Goal: Browse casually: Explore the website without a specific task or goal

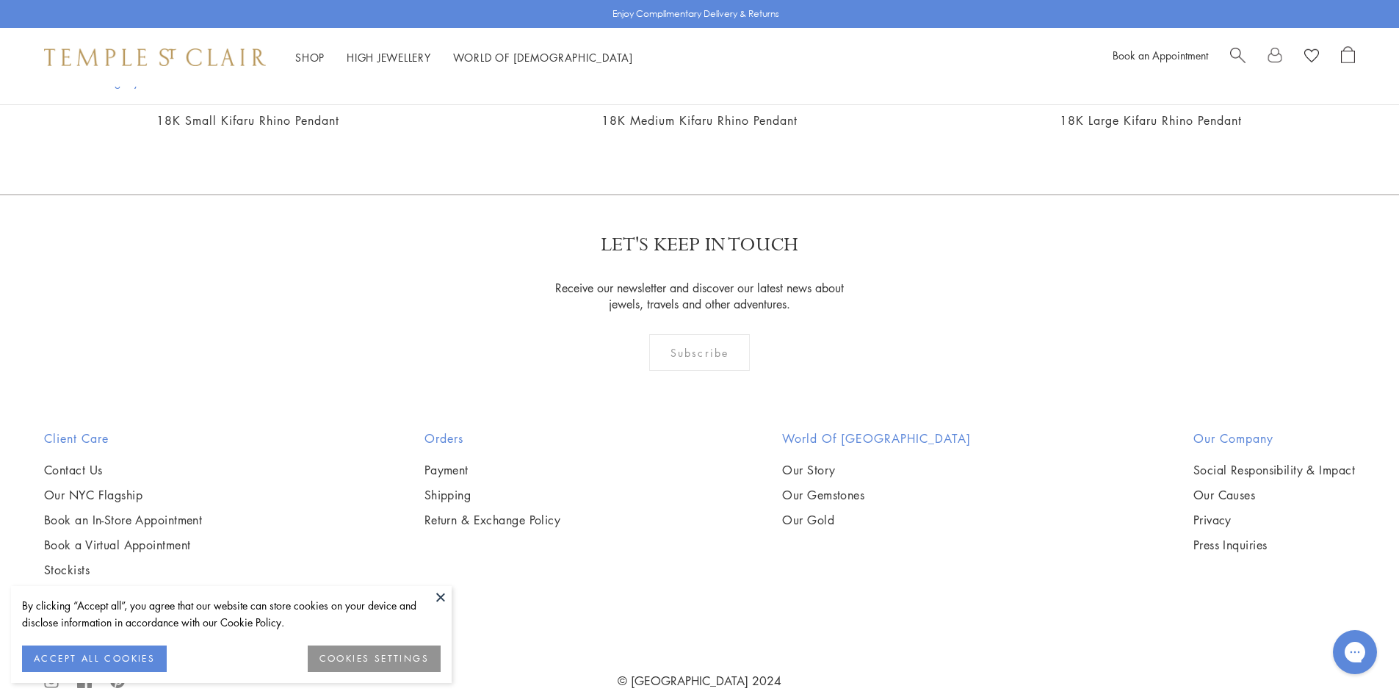
scroll to position [955, 0]
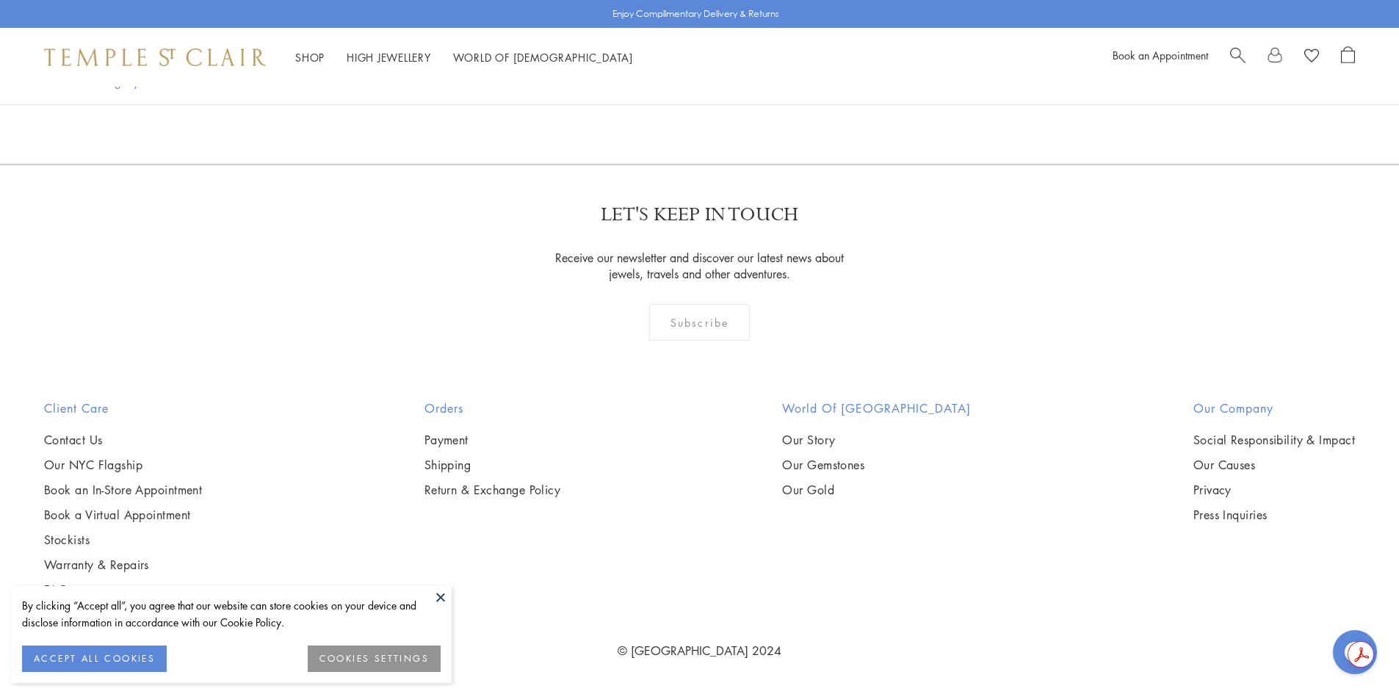
click at [100, 657] on button "ACCEPT ALL COOKIES" at bounding box center [94, 659] width 145 height 26
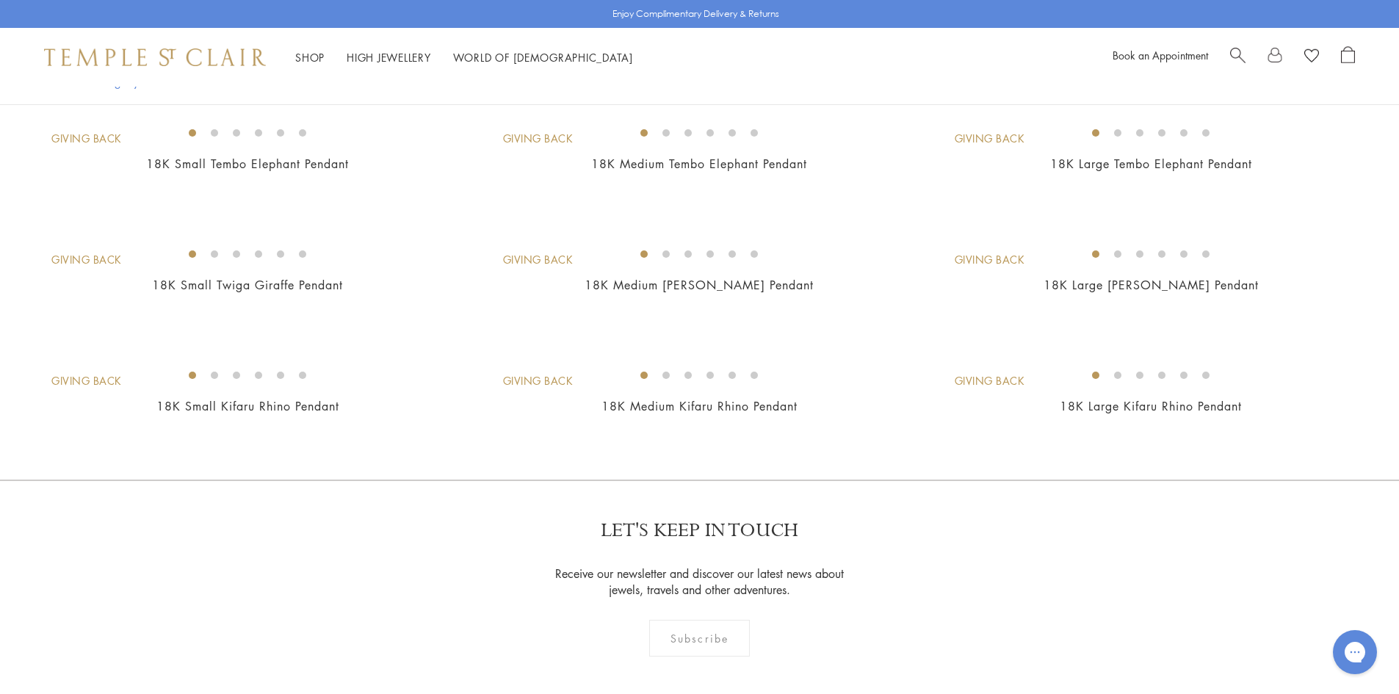
scroll to position [661, 0]
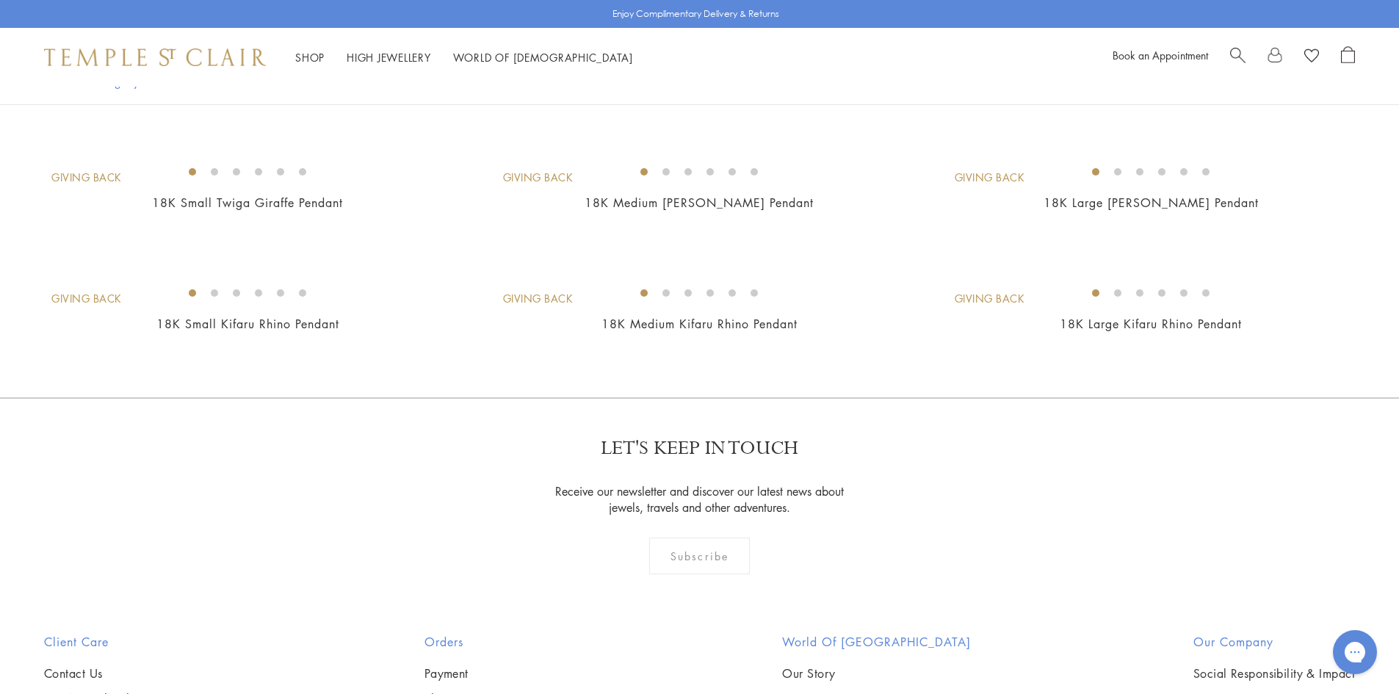
click at [0, 0] on img at bounding box center [0, 0] width 0 height 0
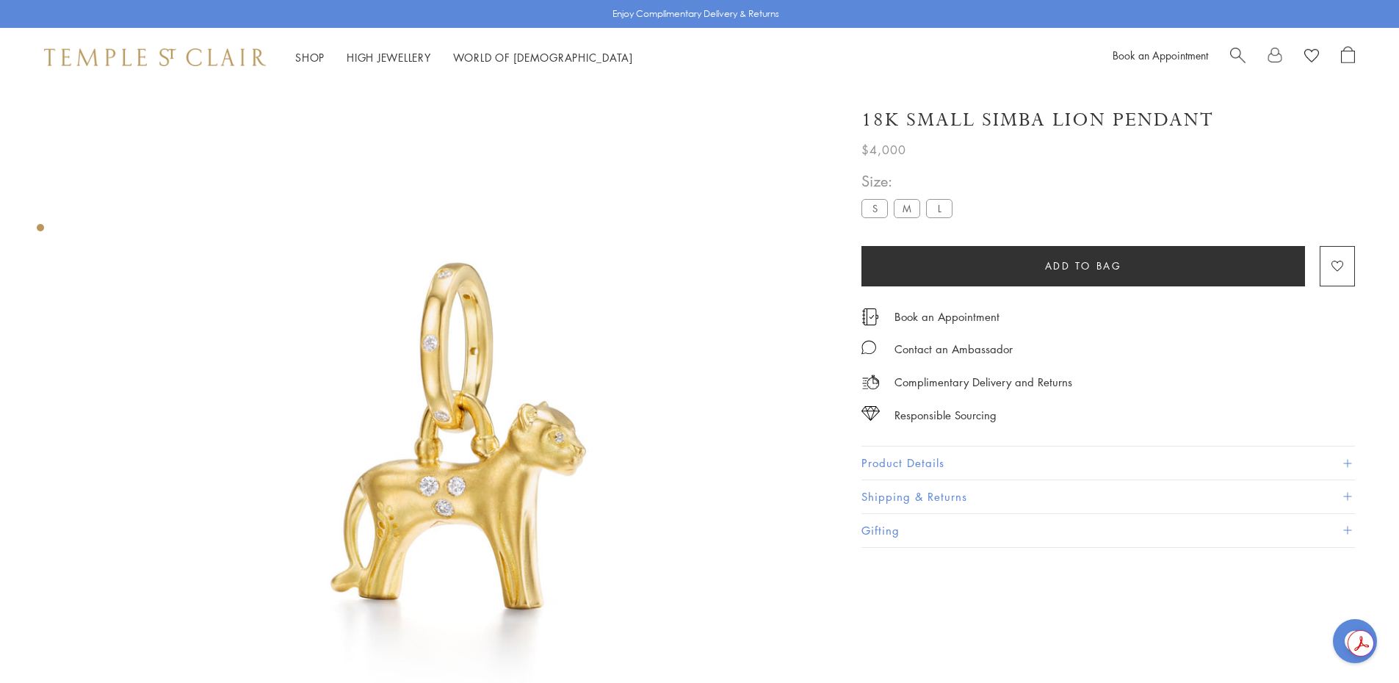
click at [934, 457] on button "Product Details" at bounding box center [1109, 463] width 494 height 33
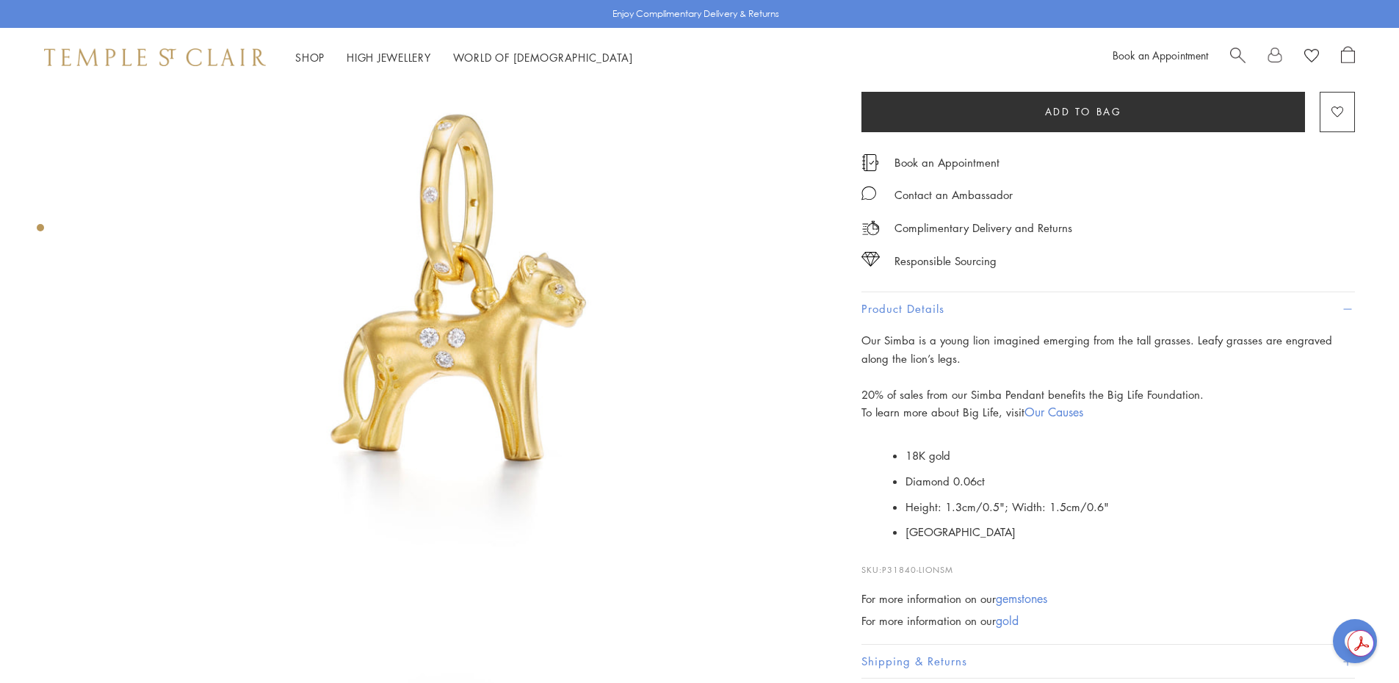
scroll to position [220, 0]
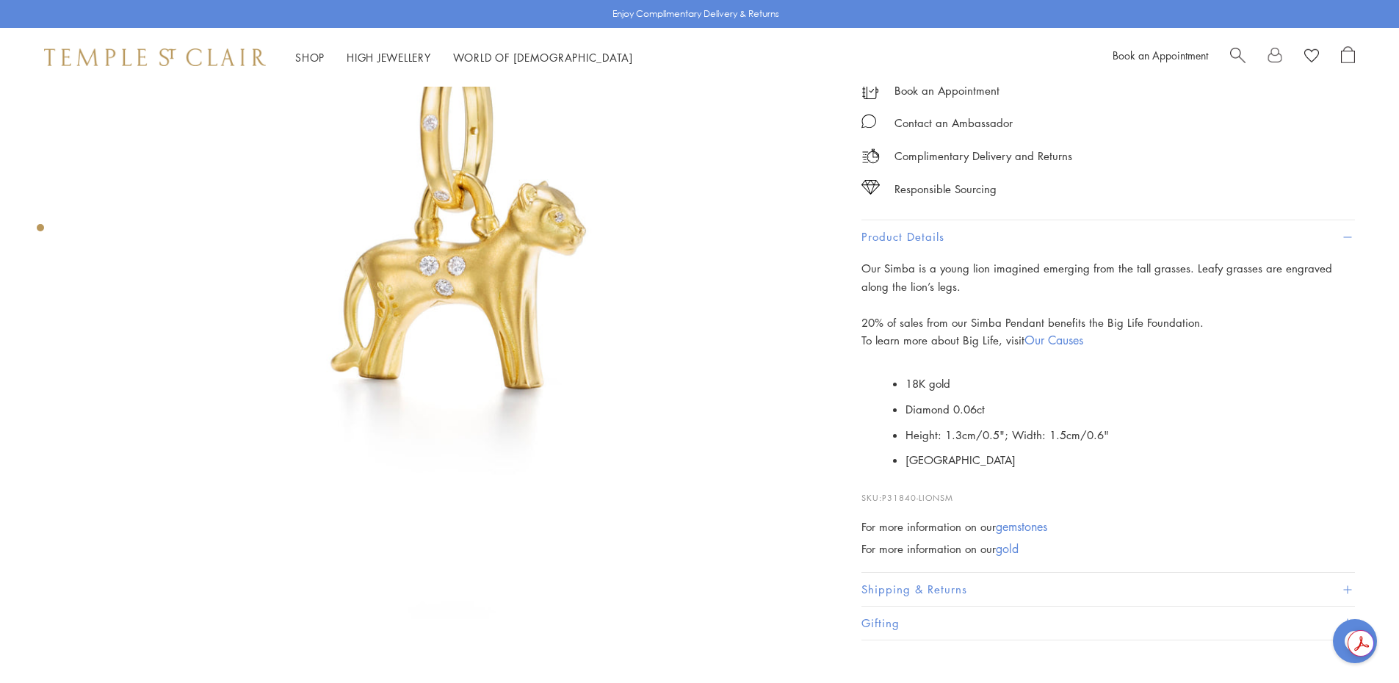
click at [1072, 337] on link "Our Causes" at bounding box center [1054, 340] width 59 height 16
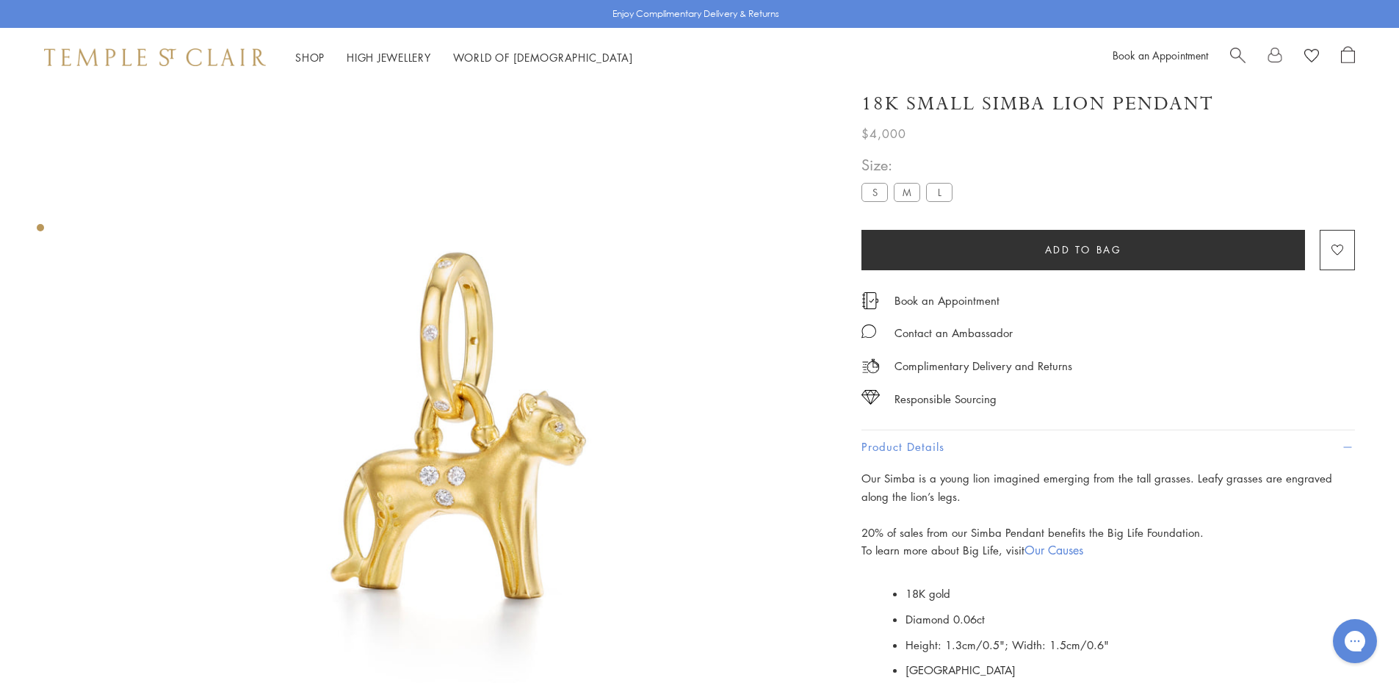
scroll to position [0, 0]
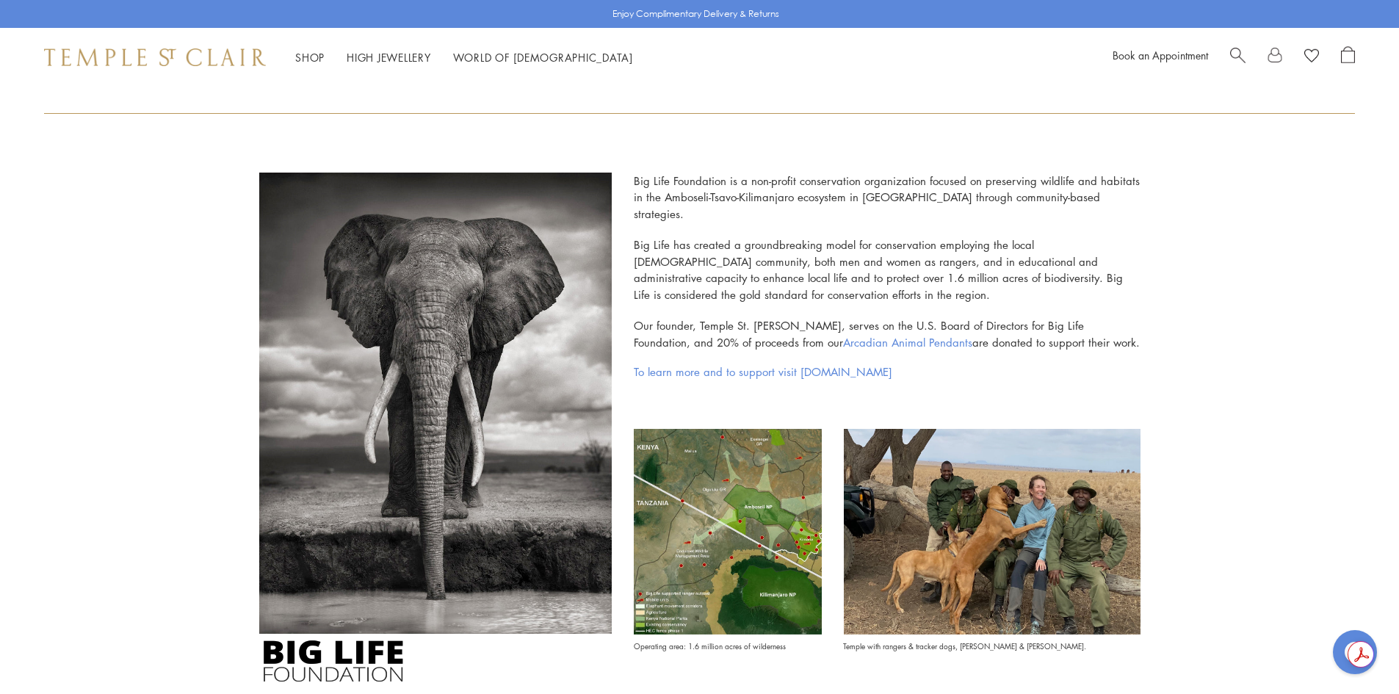
scroll to position [294, 0]
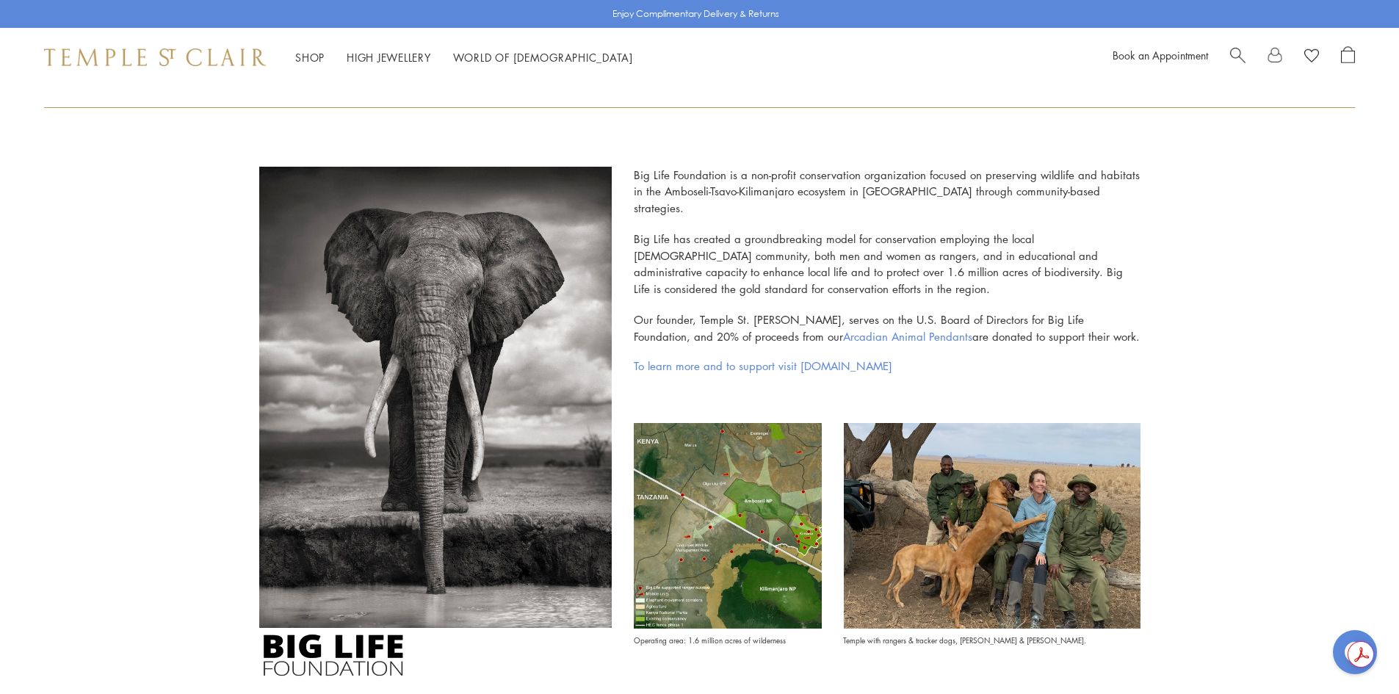
click at [752, 359] on link "To learn more and to support visit biglife.org" at bounding box center [887, 366] width 507 height 14
click at [814, 359] on link "To learn more and to support visit biglife.org" at bounding box center [887, 366] width 507 height 14
click at [763, 359] on link "To learn more and to support visit biglife.org" at bounding box center [887, 366] width 507 height 14
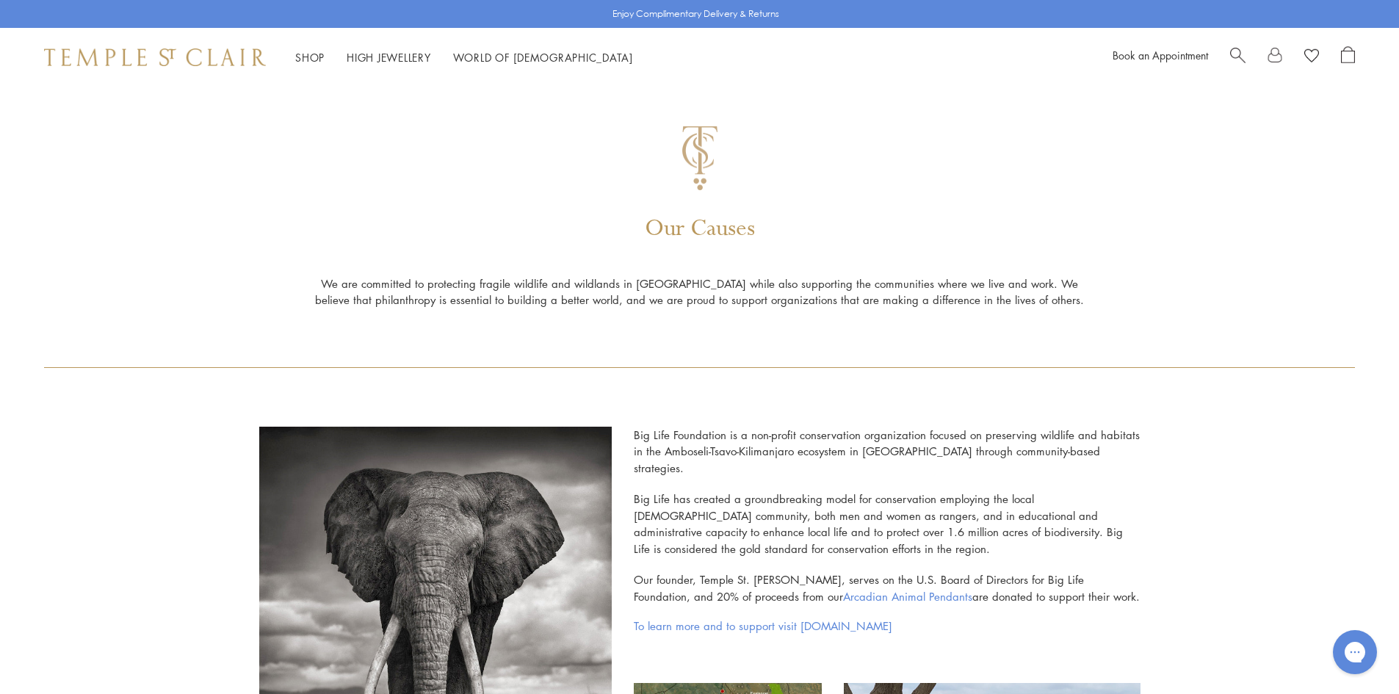
scroll to position [0, 0]
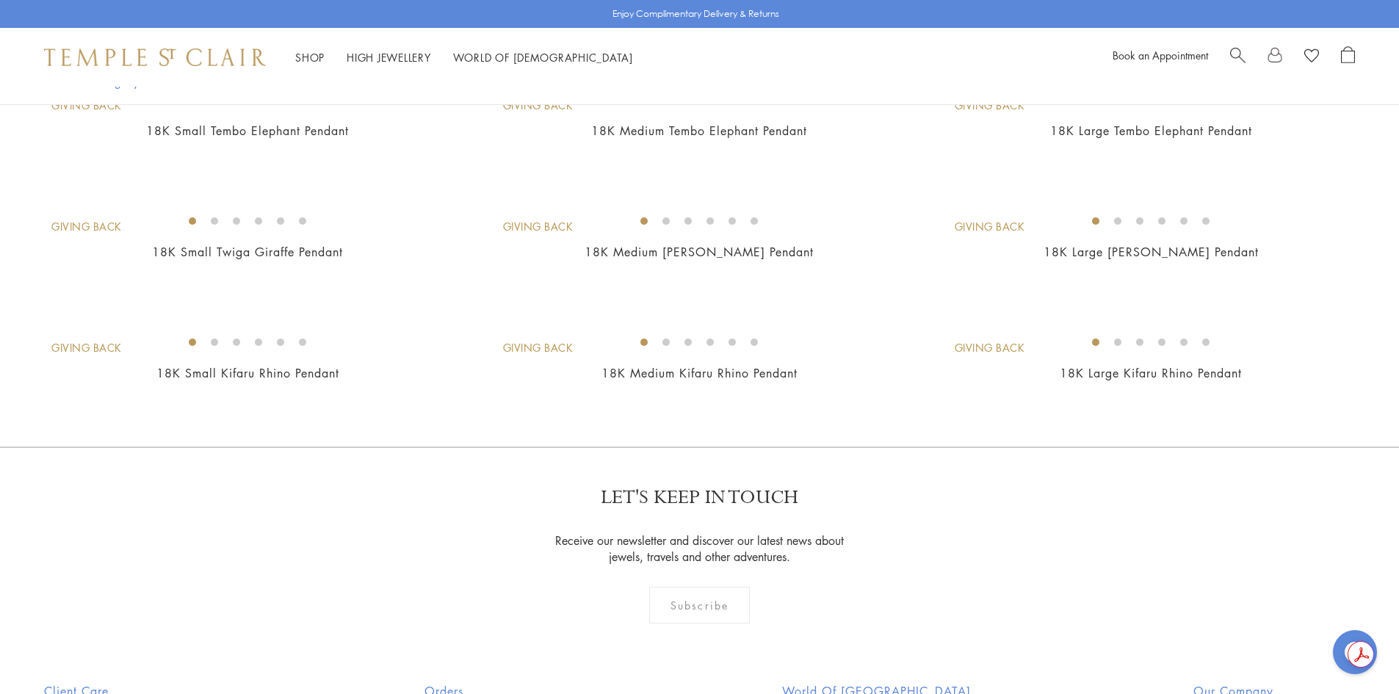
scroll to position [661, 0]
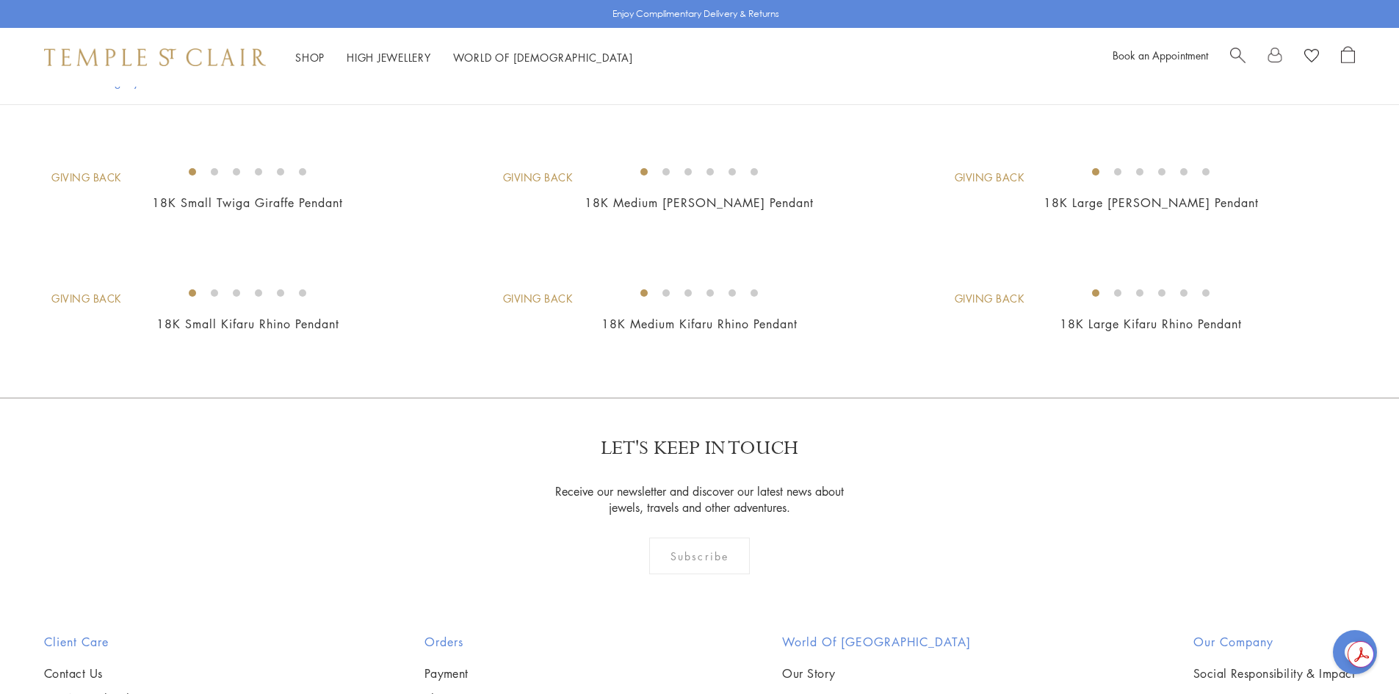
click at [0, 0] on img at bounding box center [0, 0] width 0 height 0
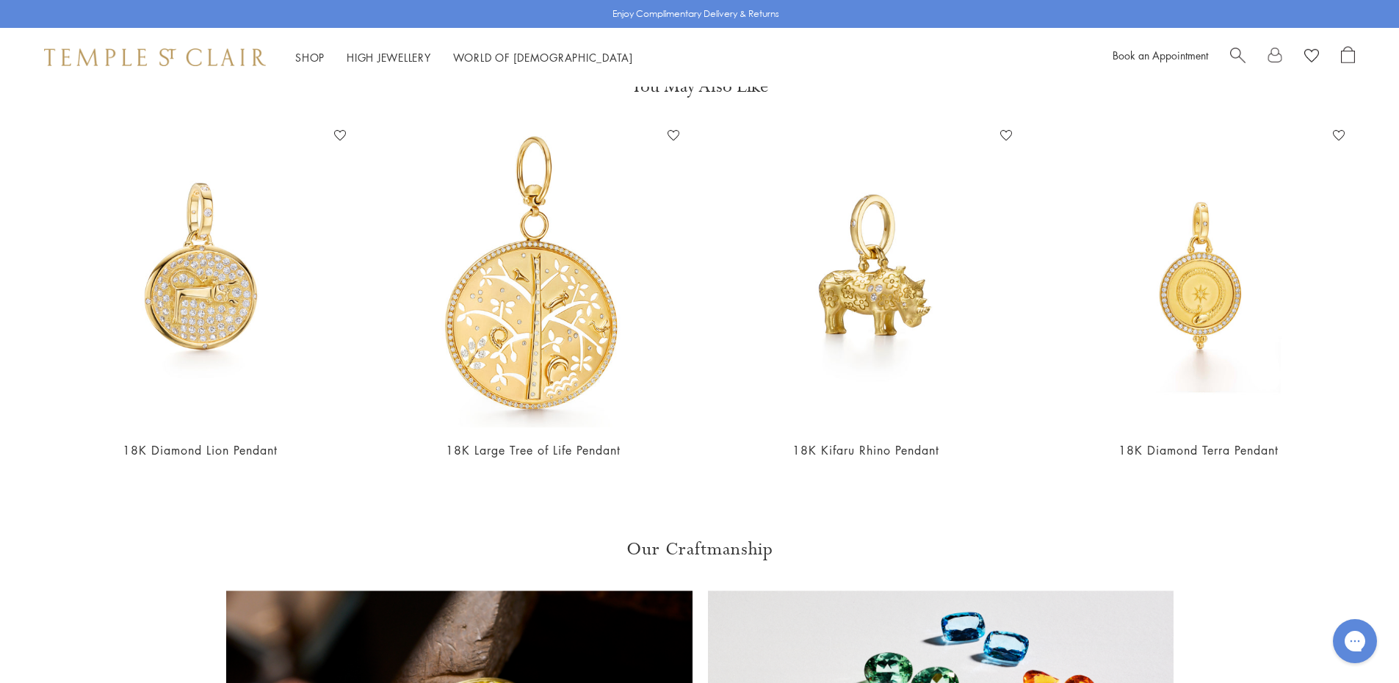
scroll to position [821, 0]
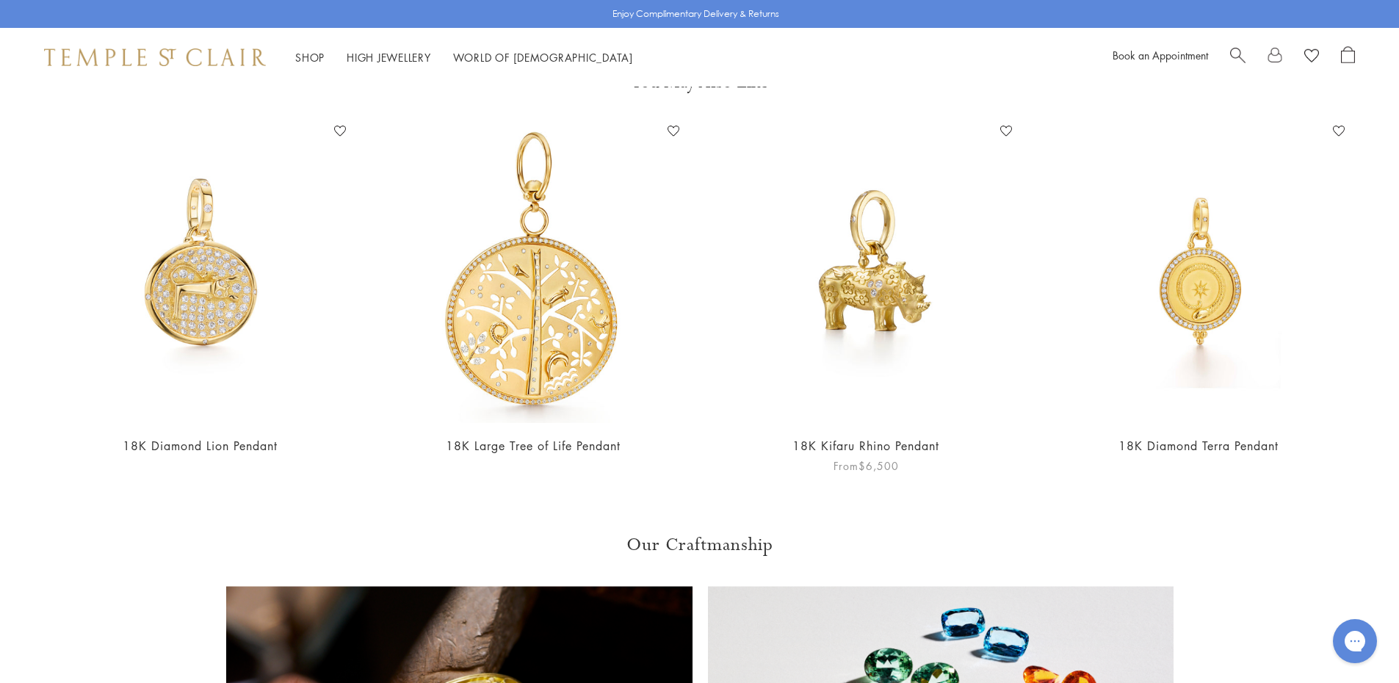
click at [866, 288] on img at bounding box center [866, 271] width 303 height 303
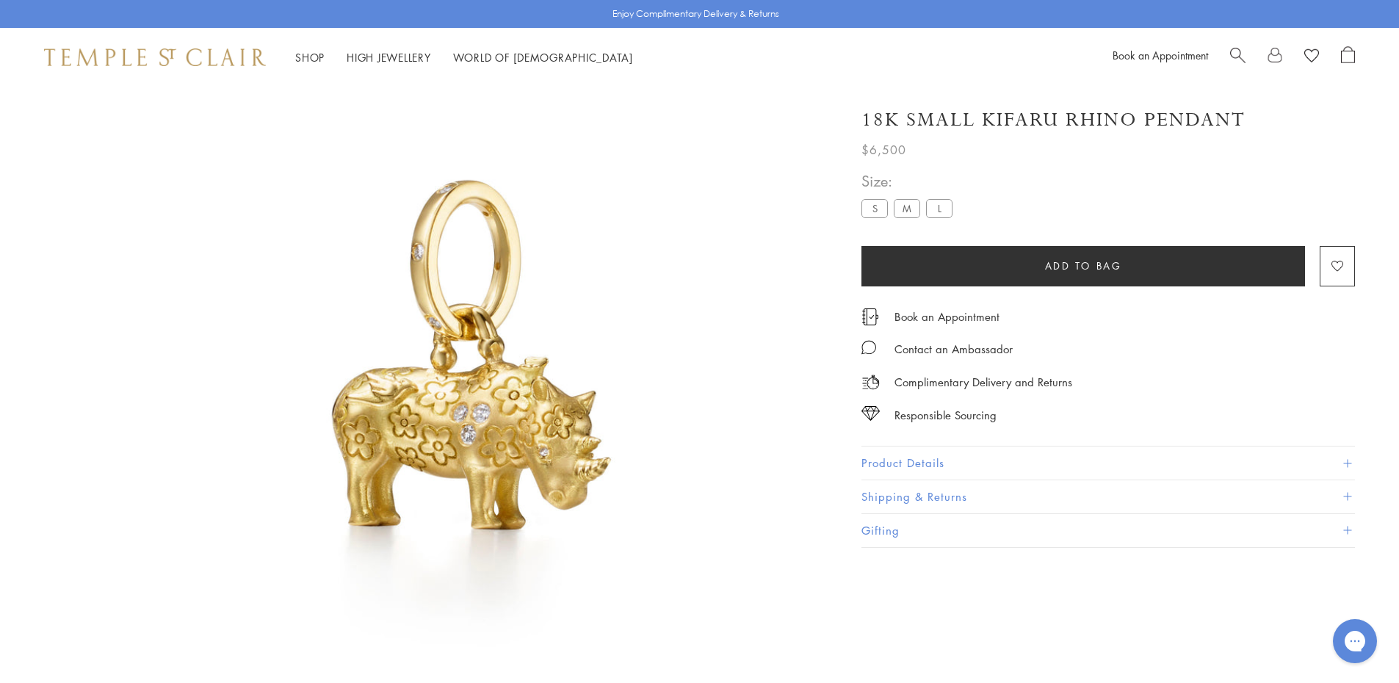
scroll to position [87, 0]
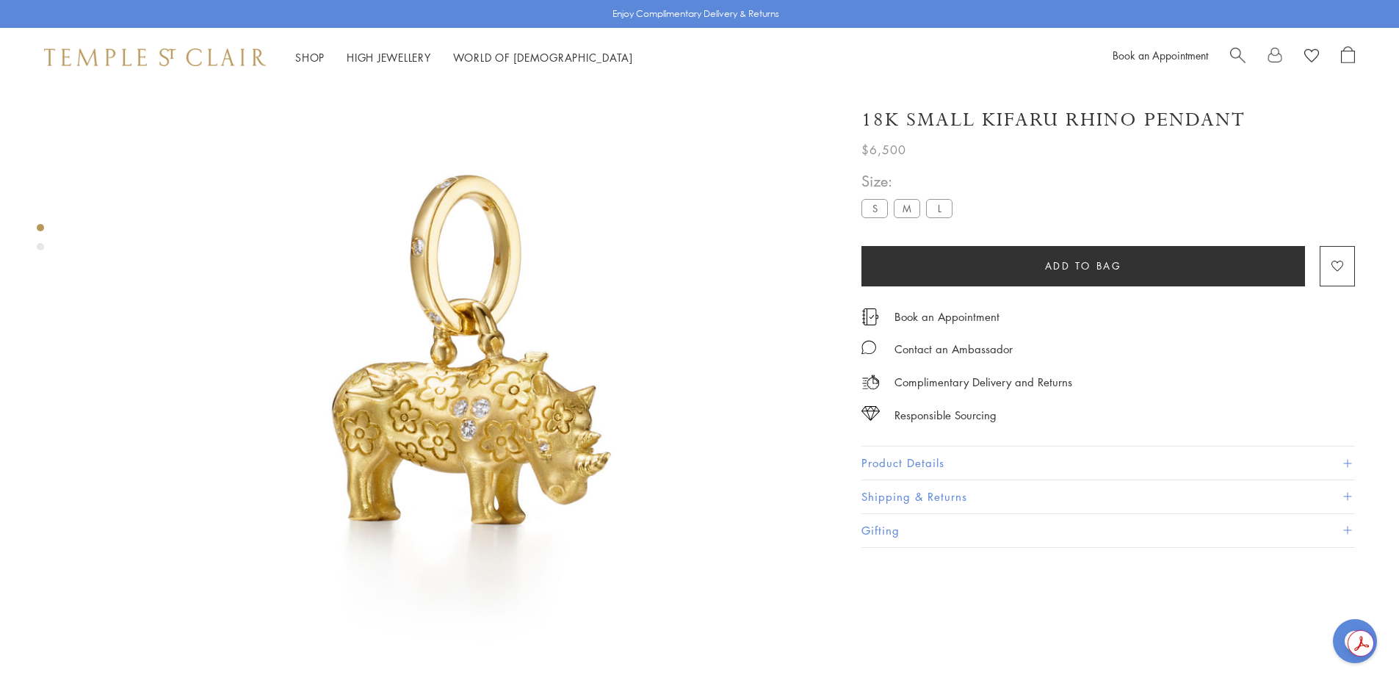
click at [876, 207] on label "S" at bounding box center [875, 208] width 26 height 18
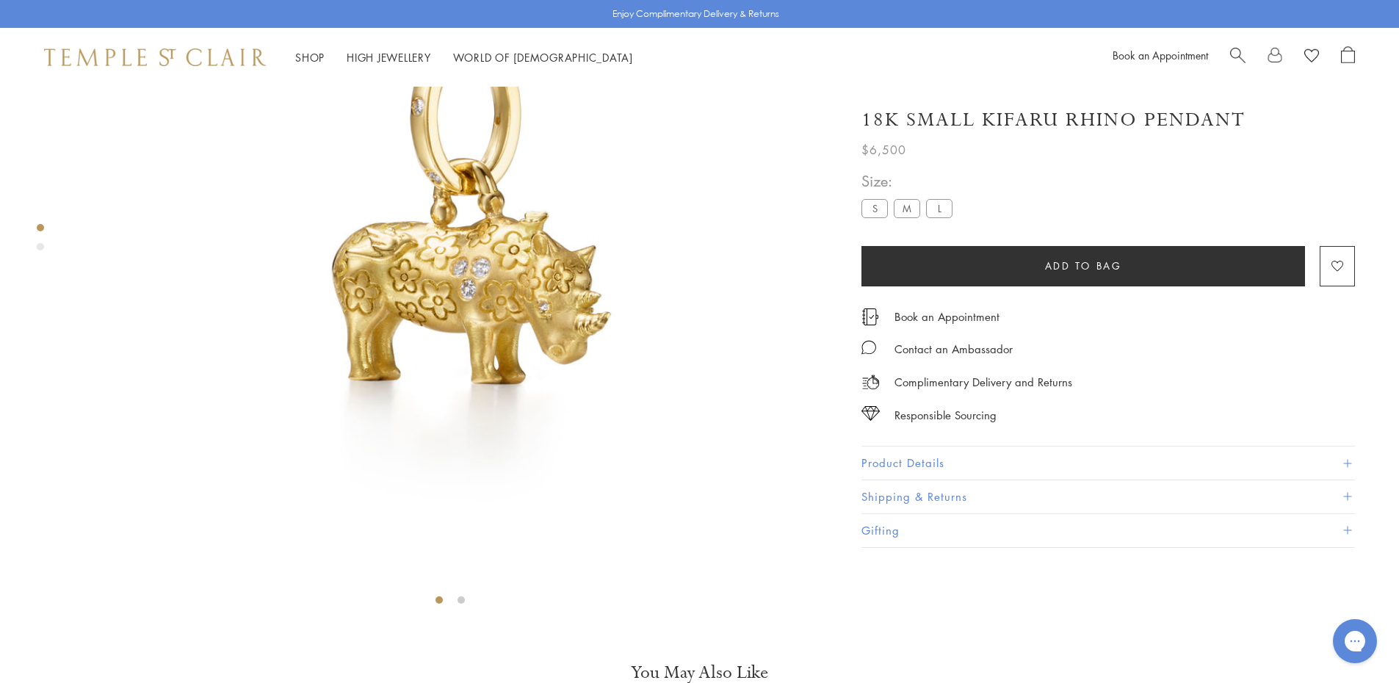
scroll to position [0, 0]
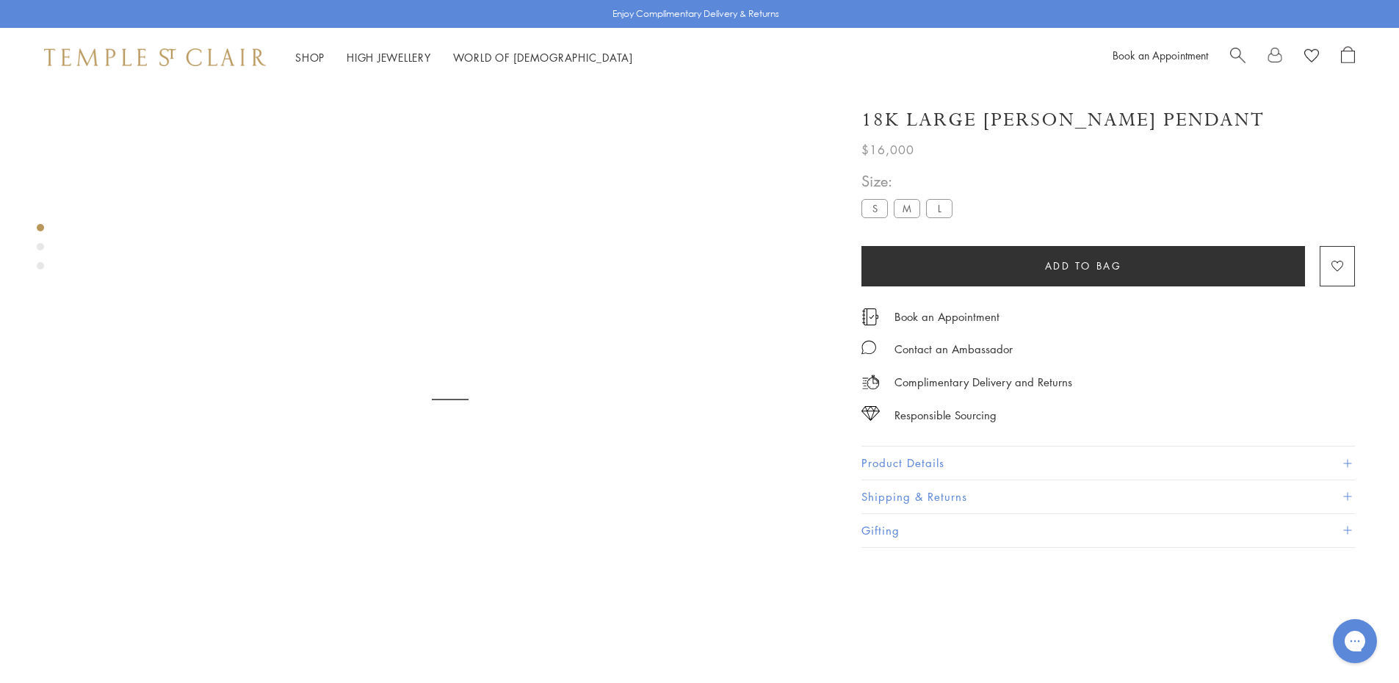
scroll to position [87, 0]
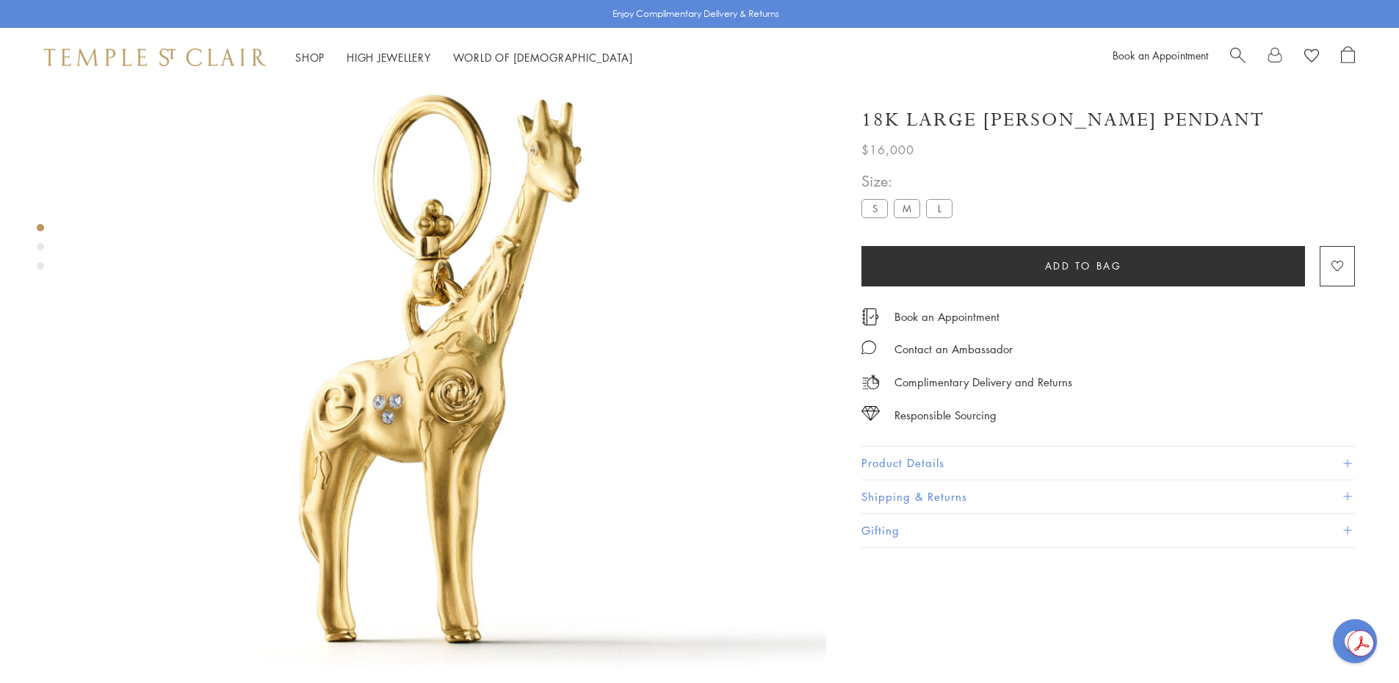
click at [874, 206] on label "S" at bounding box center [875, 208] width 26 height 18
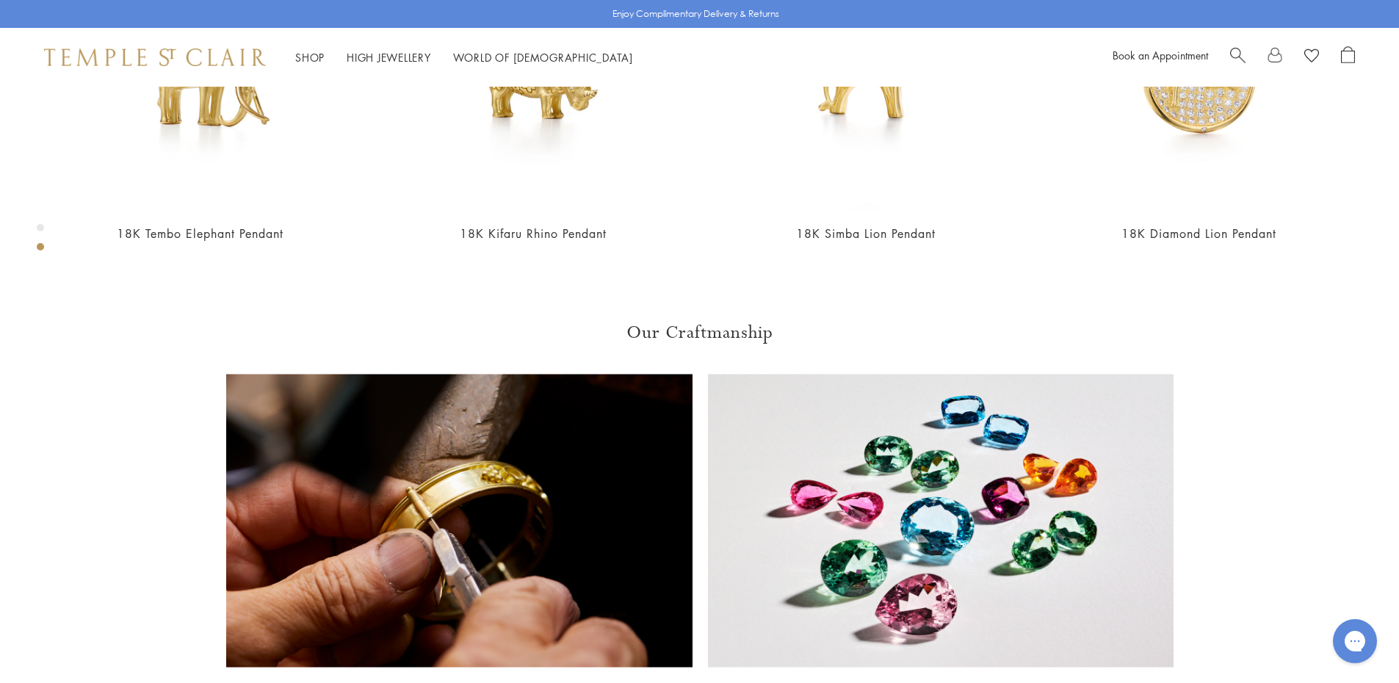
scroll to position [1336, 0]
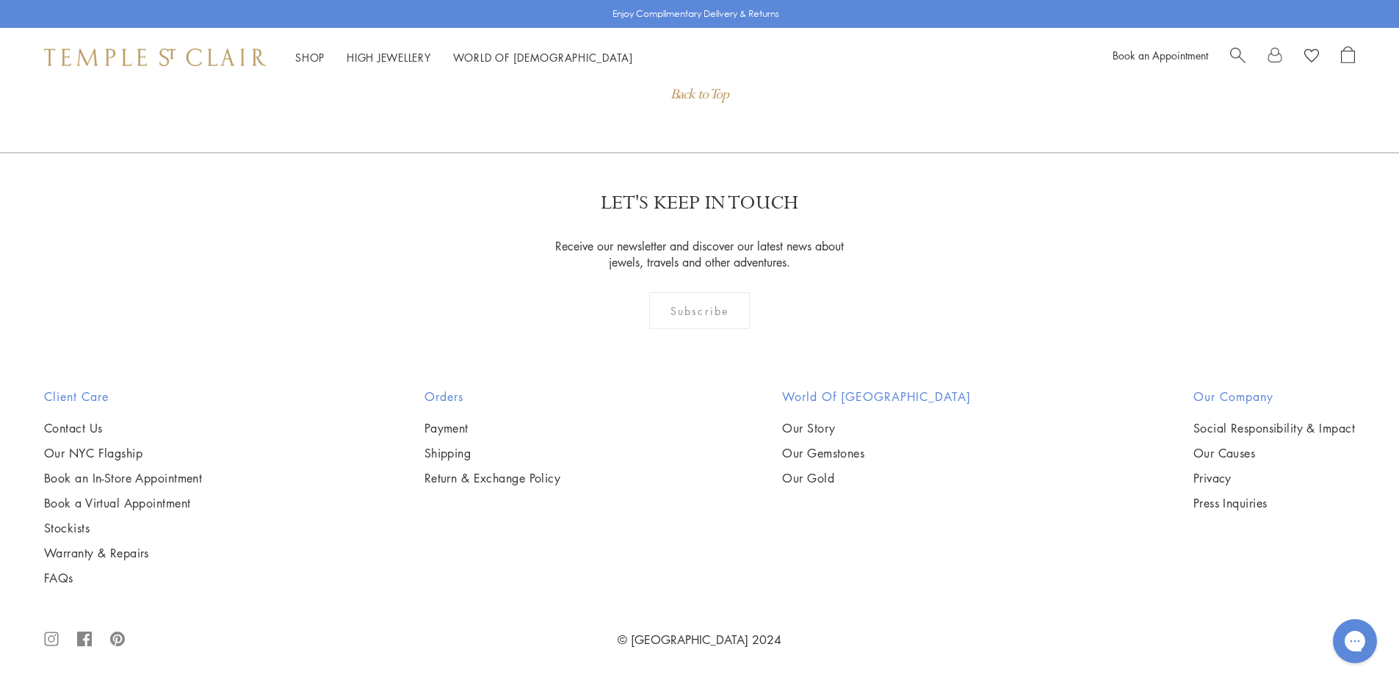
scroll to position [1983, 0]
